Goal: Task Accomplishment & Management: Manage account settings

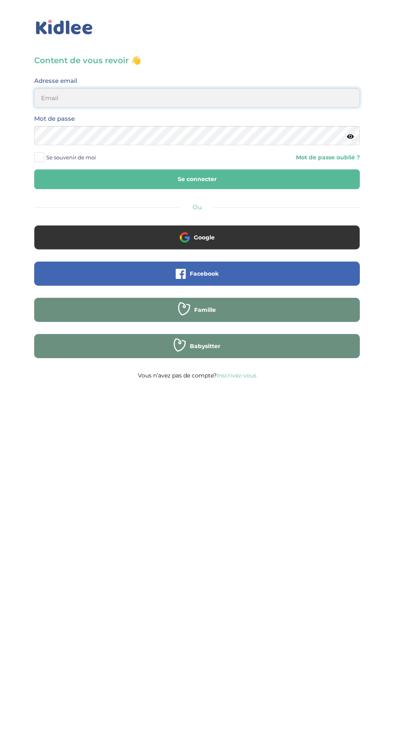
click at [71, 102] on input "email" at bounding box center [197, 97] width 326 height 19
type input "mohagahlouz@gmail.com"
click at [34, 169] on button "Se connecter" at bounding box center [197, 179] width 326 height 20
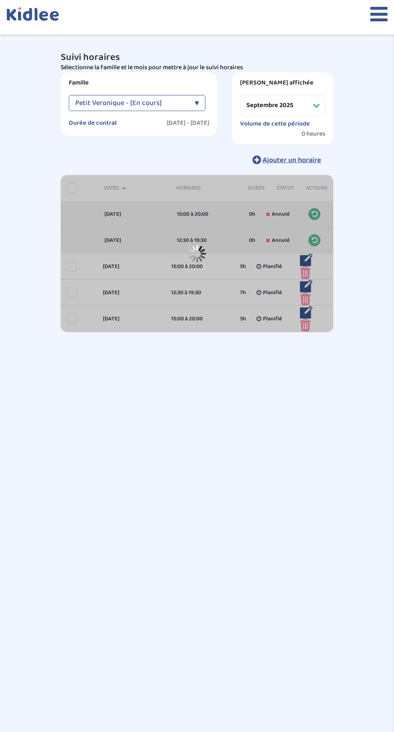
select select "septembre 2025"
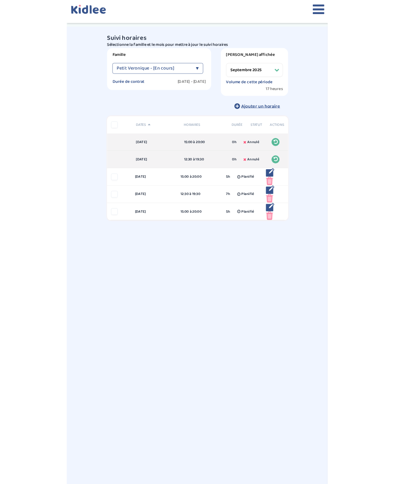
scroll to position [14, 0]
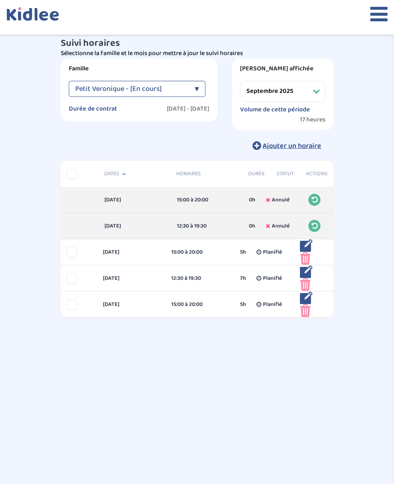
click at [373, 23] on icon at bounding box center [379, 14] width 17 height 20
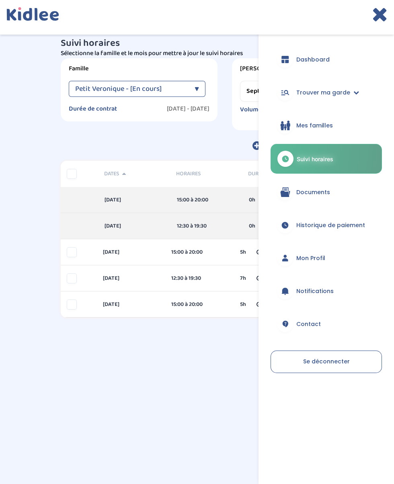
click at [316, 126] on span "Mes familles" at bounding box center [315, 126] width 37 height 8
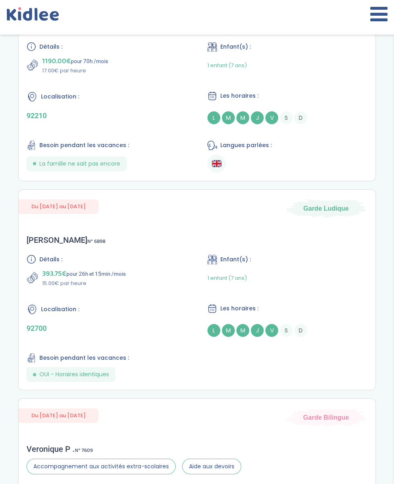
scroll to position [118, 0]
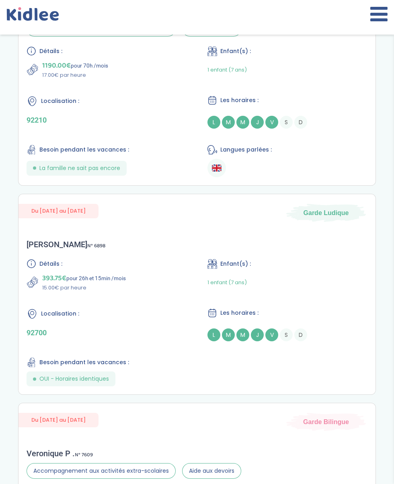
click at [375, 19] on icon at bounding box center [379, 14] width 17 height 20
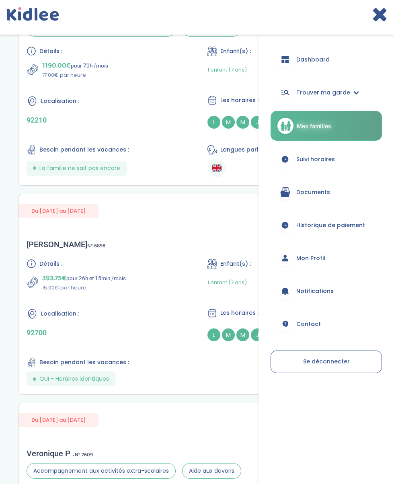
click at [340, 96] on span "Trouver ma garde" at bounding box center [324, 93] width 54 height 8
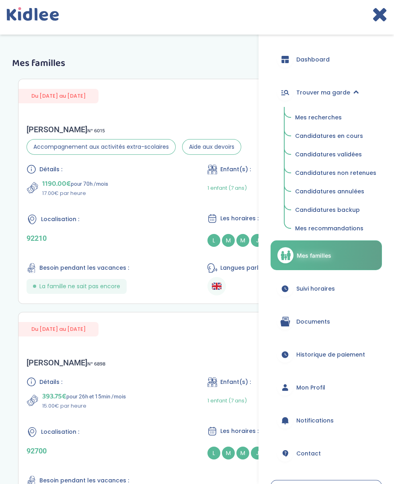
click at [329, 136] on span "Candidatures en cours" at bounding box center [329, 136] width 68 height 8
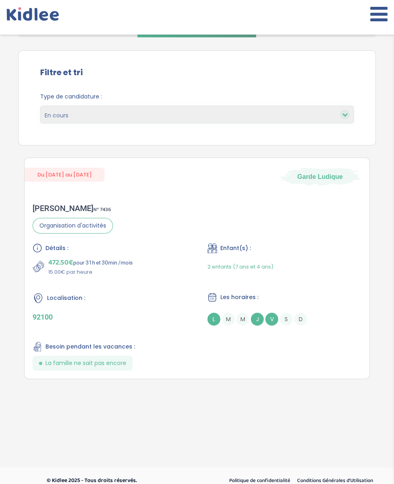
scroll to position [76, 0]
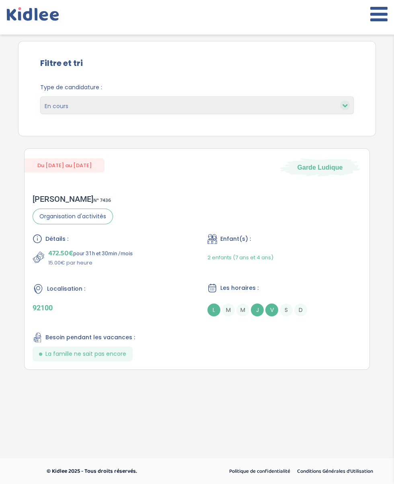
click at [249, 167] on div "Du [DATE] au [DATE] Garde Ludique" at bounding box center [197, 163] width 345 height 28
